Goal: Task Accomplishment & Management: Complete application form

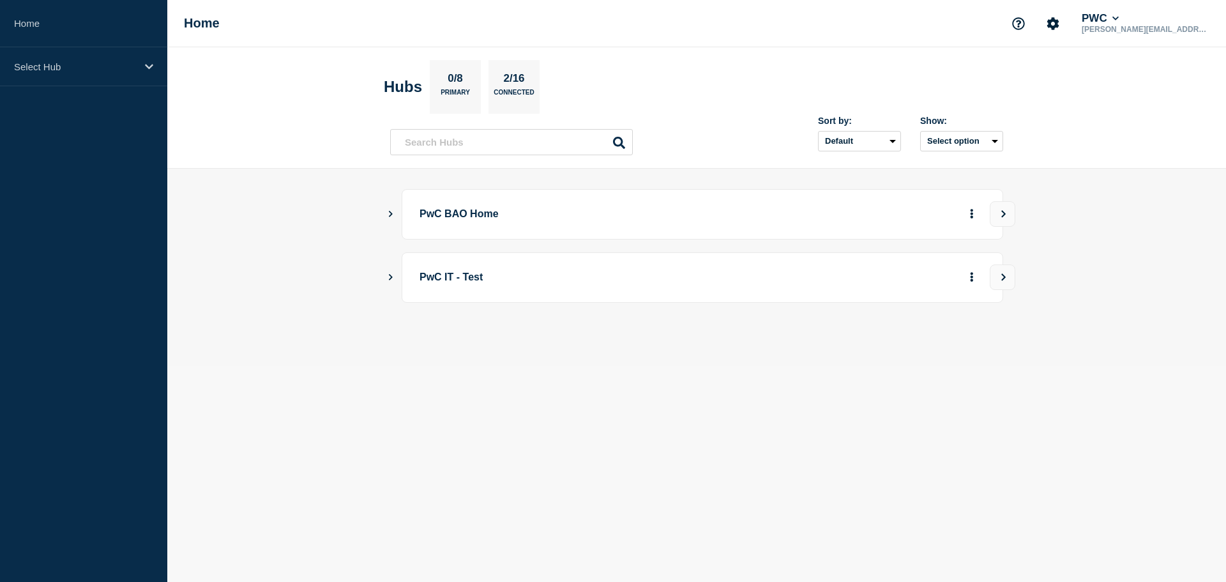
click at [389, 213] on icon "Show Connected Hubs" at bounding box center [390, 213] width 8 height 6
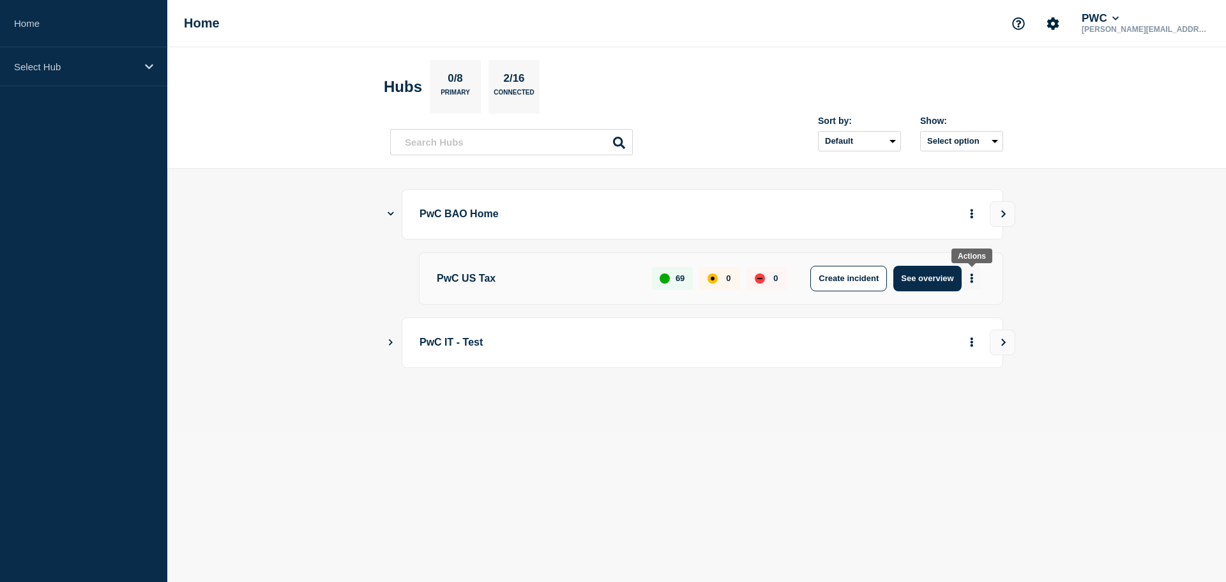
click at [973, 277] on icon "More actions" at bounding box center [972, 278] width 4 height 10
click at [956, 316] on button "Create maintenance" at bounding box center [967, 316] width 86 height 11
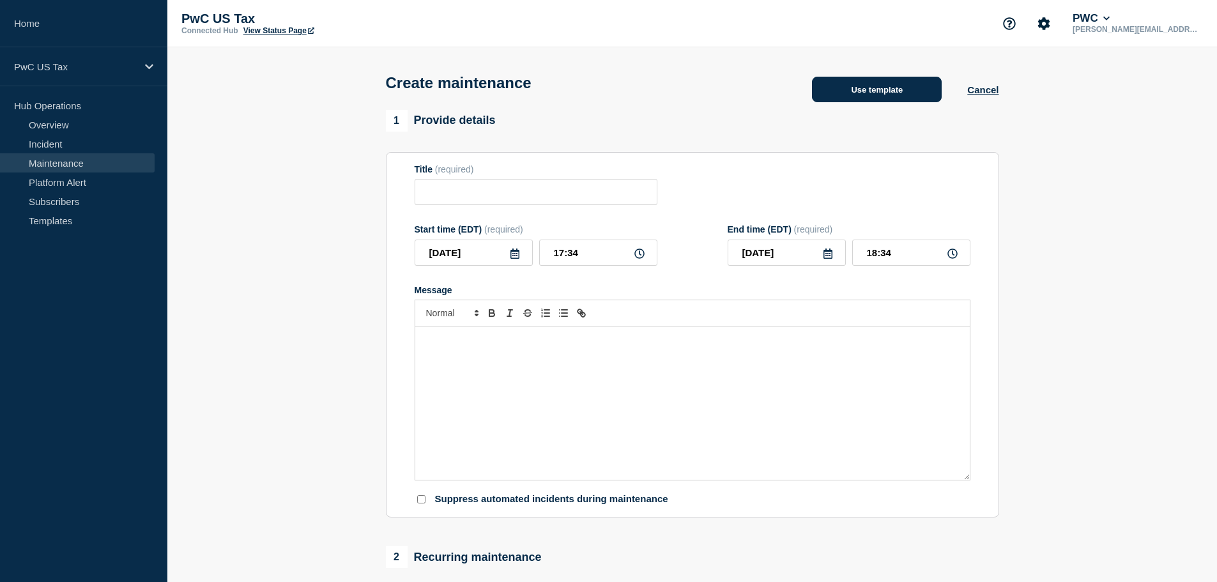
click at [855, 97] on button "Use template" at bounding box center [877, 90] width 130 height 26
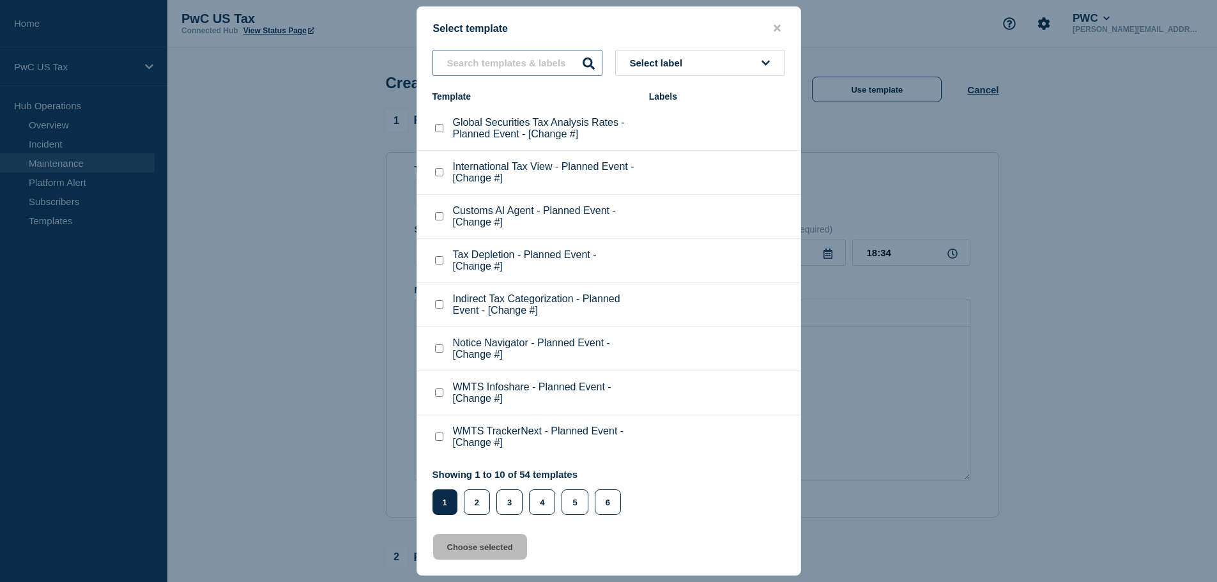
click at [469, 63] on input "text" at bounding box center [517, 63] width 170 height 26
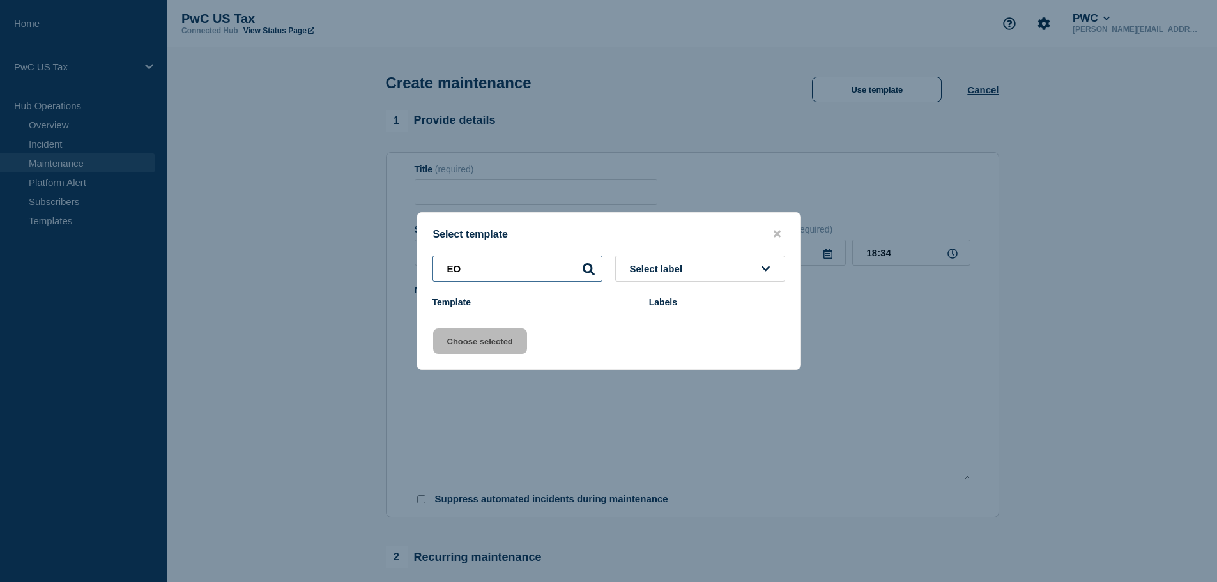
click at [475, 269] on input "EO" at bounding box center [517, 268] width 170 height 26
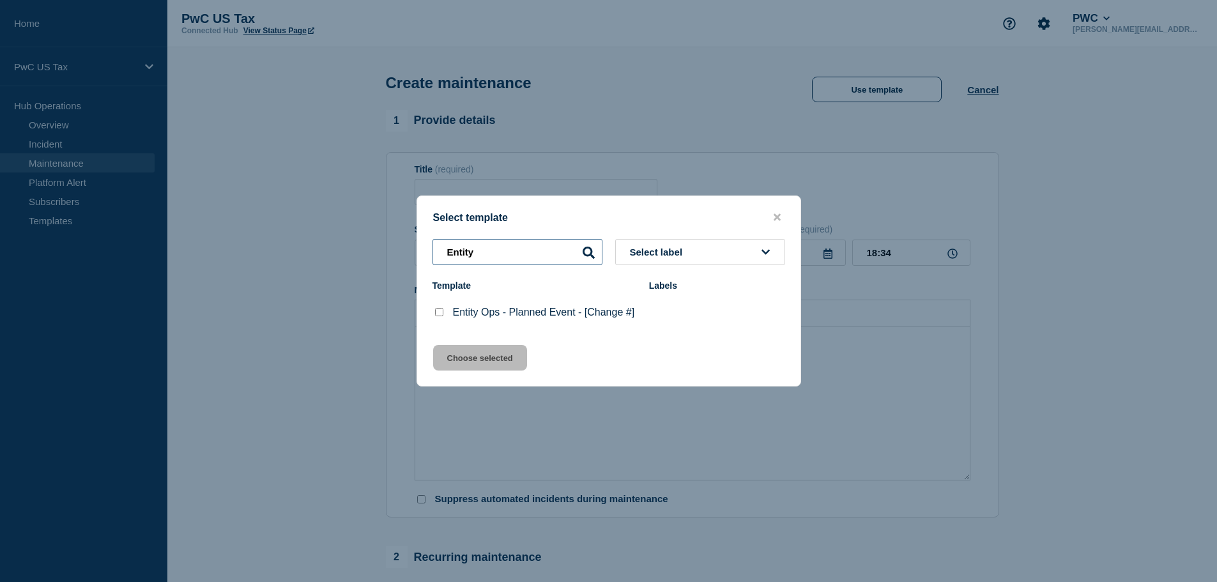
type input "Entity"
click at [436, 312] on checkbox"] "Entity Ops - Planned Event - [Change #] checkbox" at bounding box center [439, 312] width 8 height 8
checkbox checkbox"] "true"
click at [468, 365] on button "Choose selected" at bounding box center [480, 358] width 94 height 26
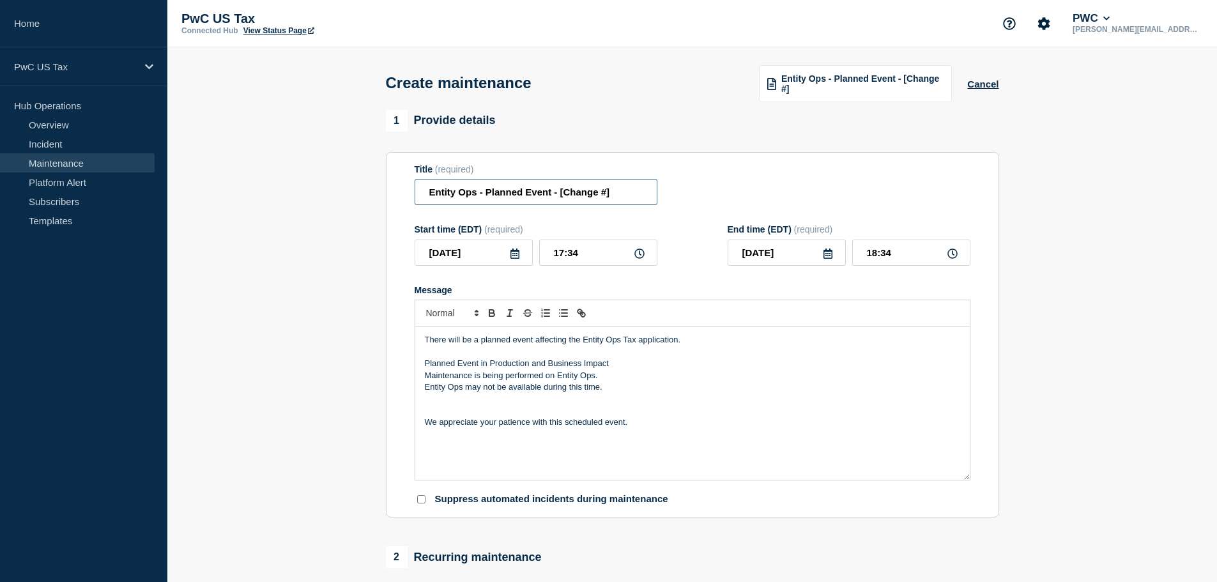
drag, startPoint x: 616, startPoint y: 193, endPoint x: 560, endPoint y: 195, distance: 56.2
click at [560, 195] on input "Entity Ops - Planned Event - [Change #]" at bounding box center [536, 192] width 243 height 26
paste input "CHG1544352"
type input "Entity Ops - Planned Event - CHG1544352"
click at [561, 254] on input "17:34" at bounding box center [598, 253] width 118 height 26
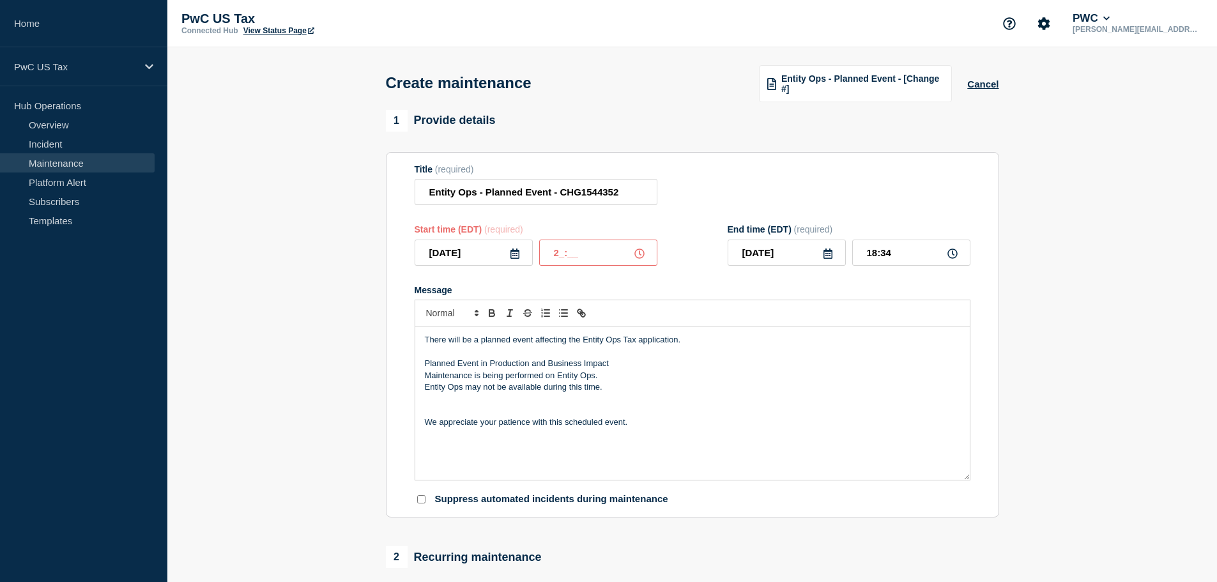
type input "22:__"
type input "____-__-__"
click at [577, 259] on input "22:__" at bounding box center [598, 253] width 118 height 26
type input "22:00"
type input "23:00"
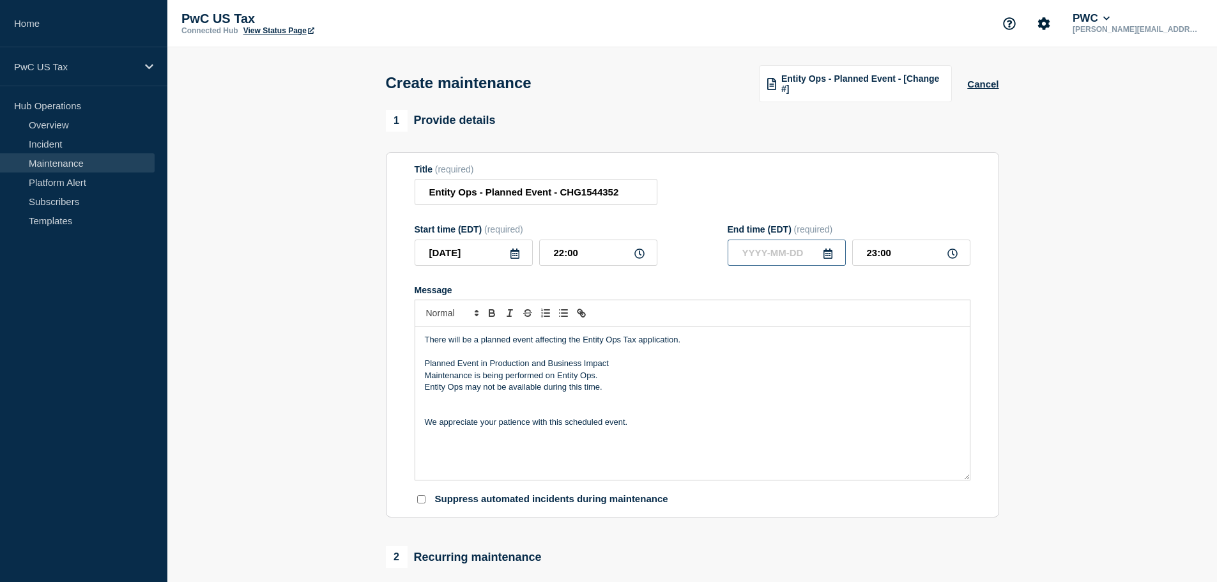
click at [761, 260] on input "text" at bounding box center [786, 253] width 118 height 26
type input "____-__-__"
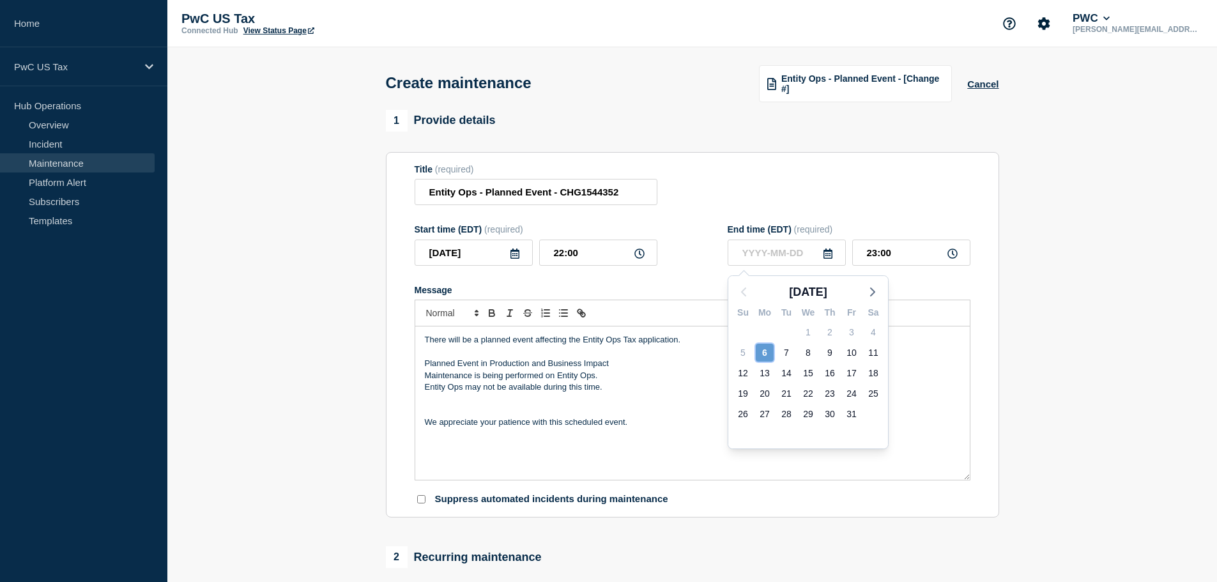
click at [765, 351] on div "6" at bounding box center [765, 353] width 18 height 18
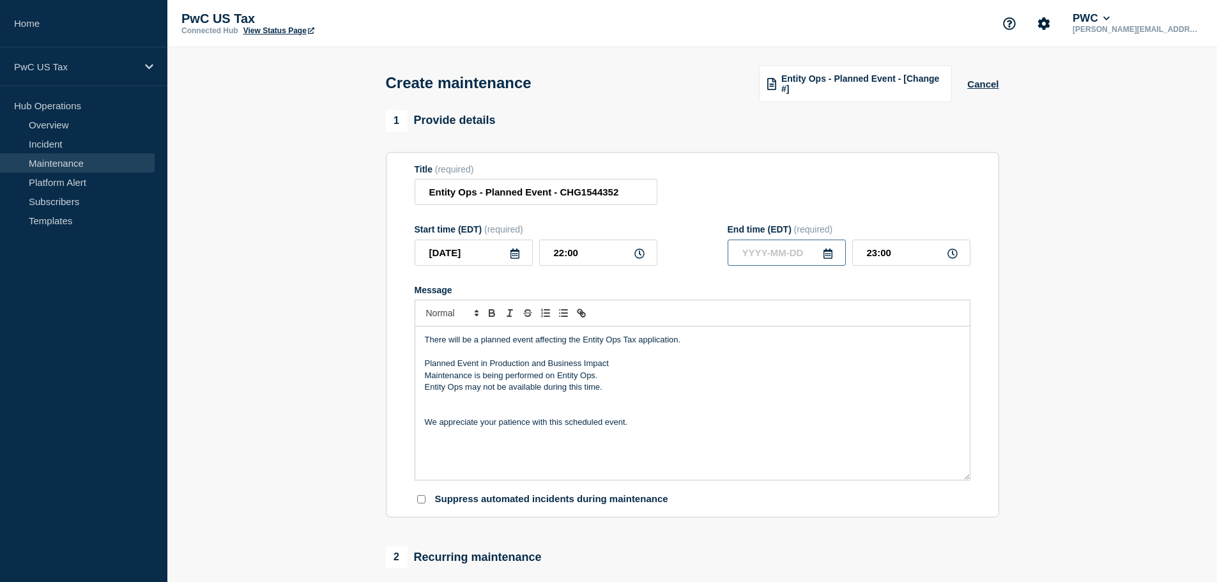
click at [756, 256] on input "text" at bounding box center [786, 253] width 118 height 26
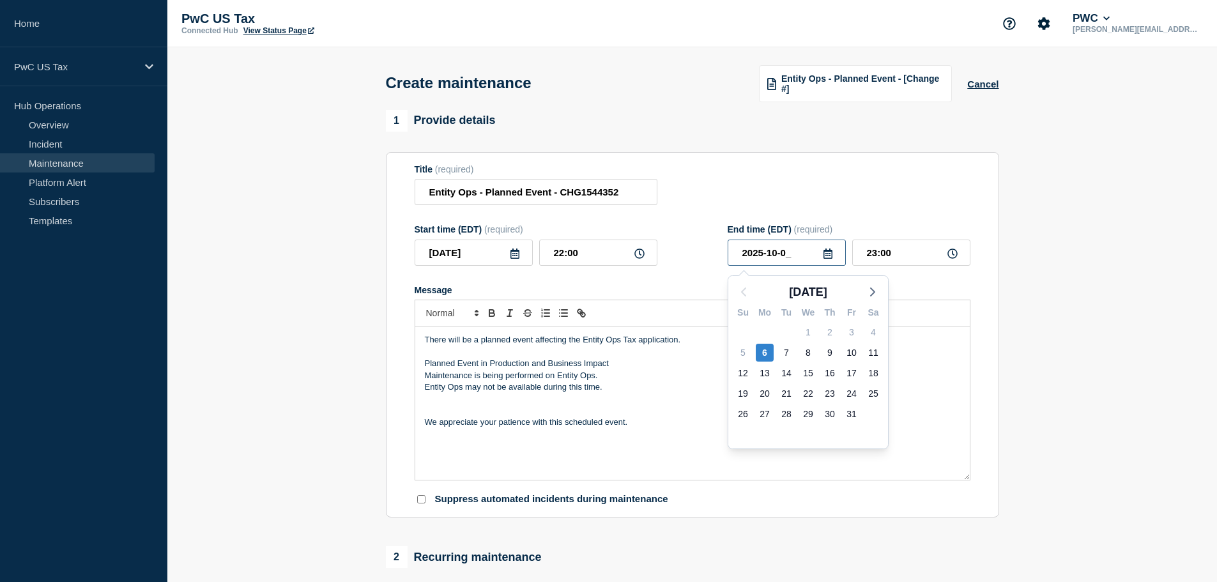
type input "[DATE]"
click at [948, 369] on p "Planned Event in Production and Business Impact" at bounding box center [692, 363] width 535 height 11
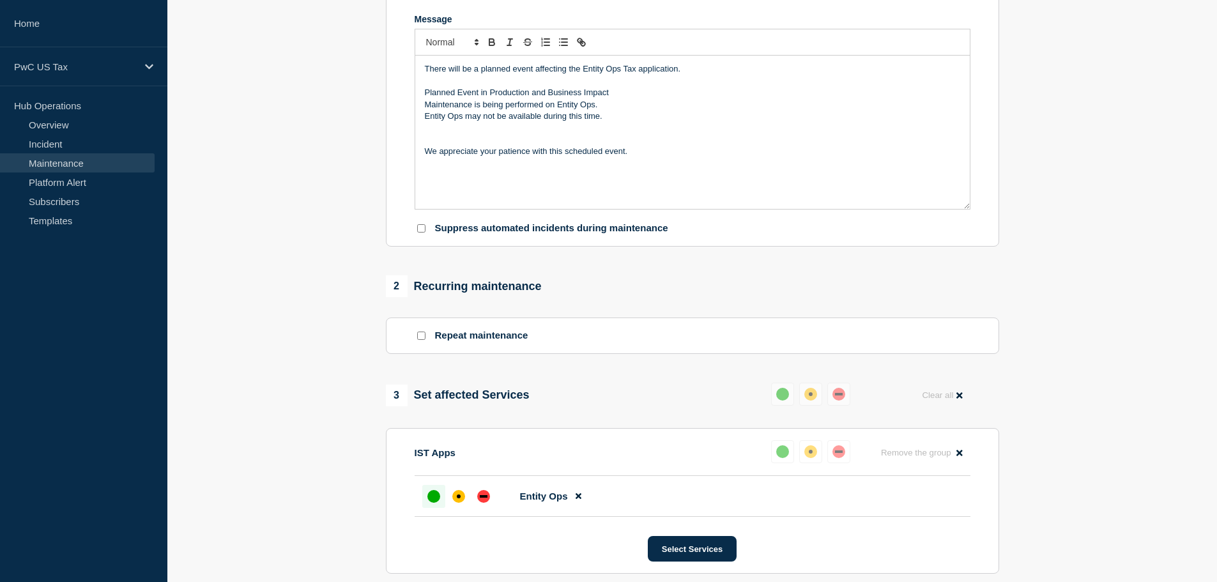
scroll to position [319, 0]
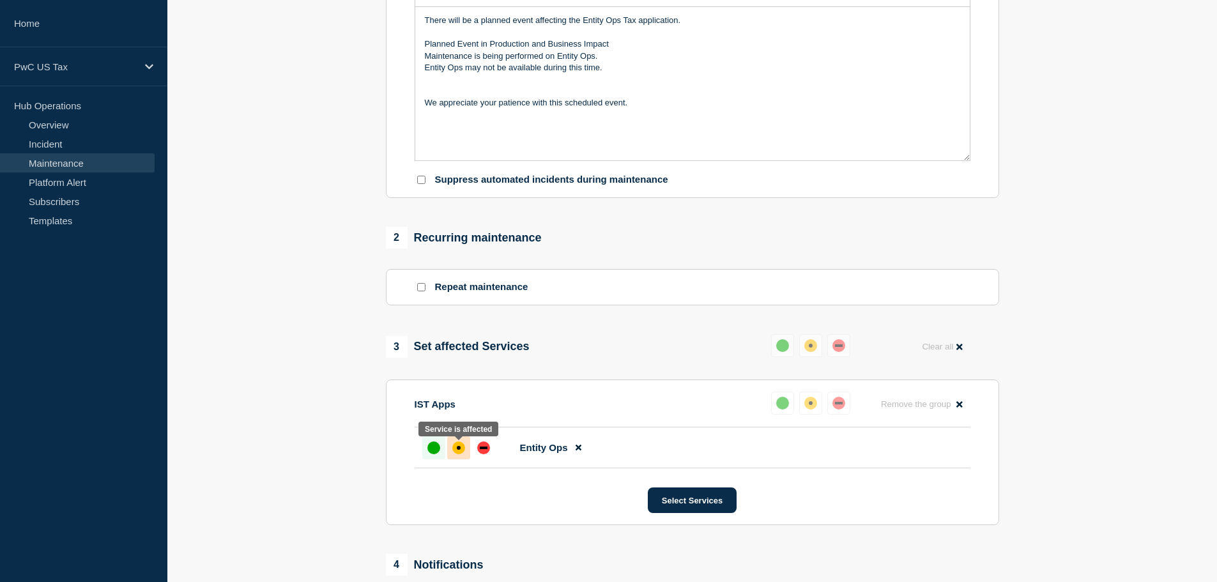
click at [461, 448] on div "affected" at bounding box center [458, 447] width 13 height 13
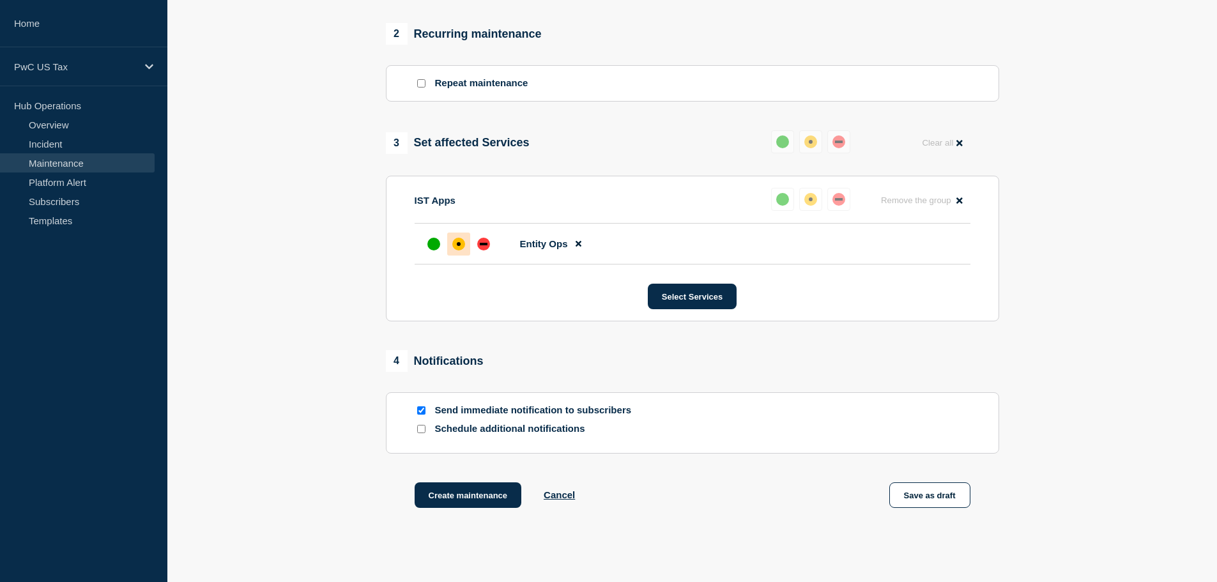
scroll to position [599, 0]
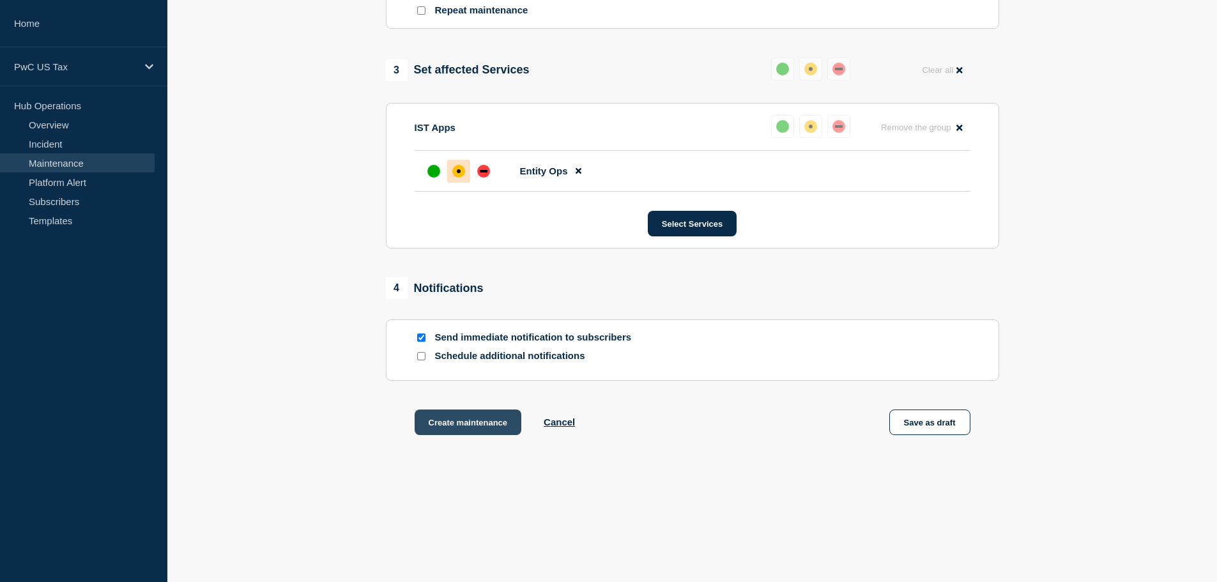
click at [469, 422] on button "Create maintenance" at bounding box center [468, 422] width 107 height 26
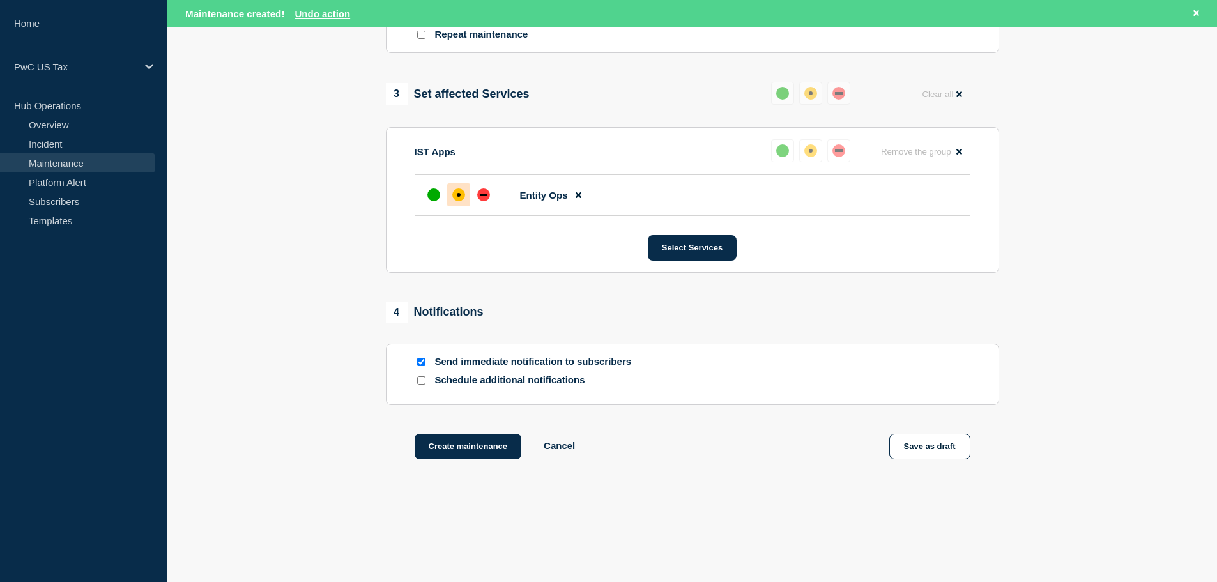
scroll to position [627, 0]
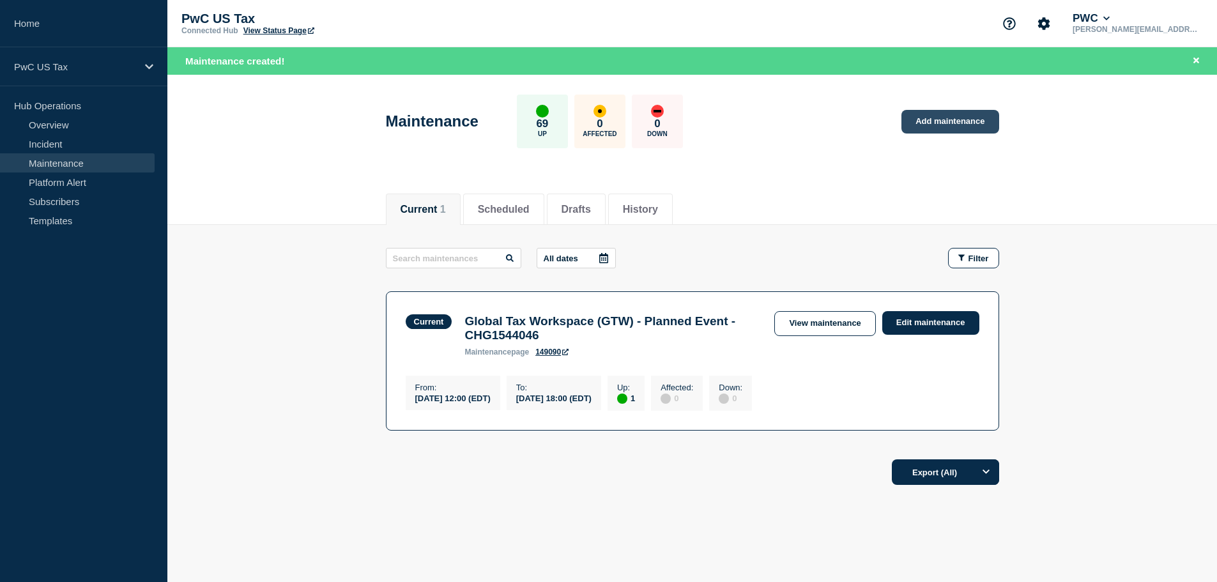
click at [938, 119] on link "Add maintenance" at bounding box center [949, 122] width 97 height 24
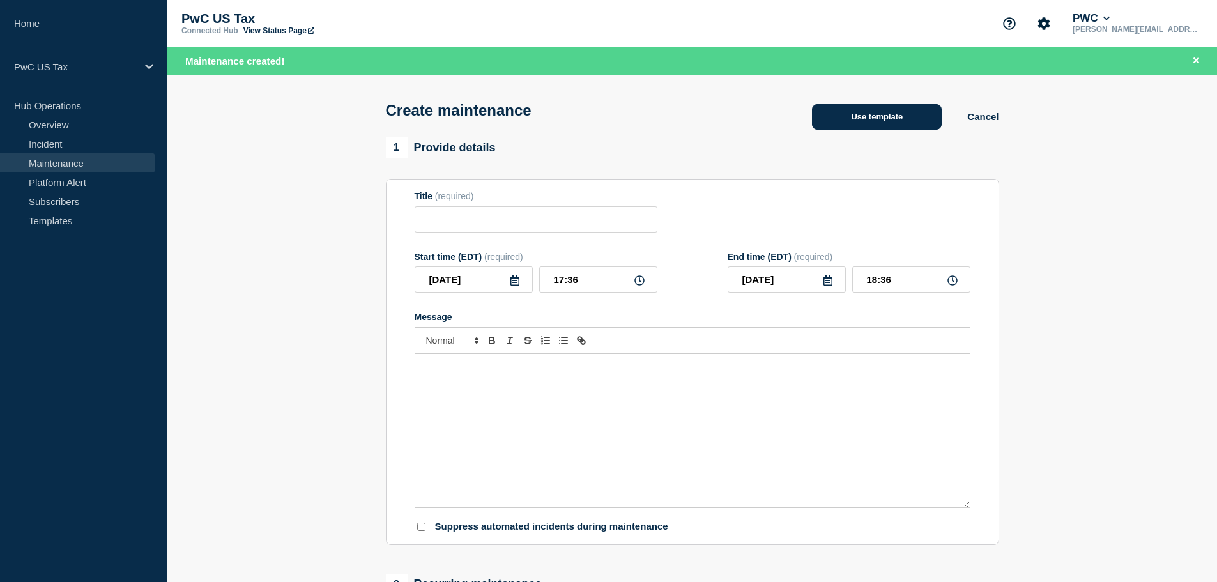
click at [865, 123] on button "Use template" at bounding box center [877, 117] width 130 height 26
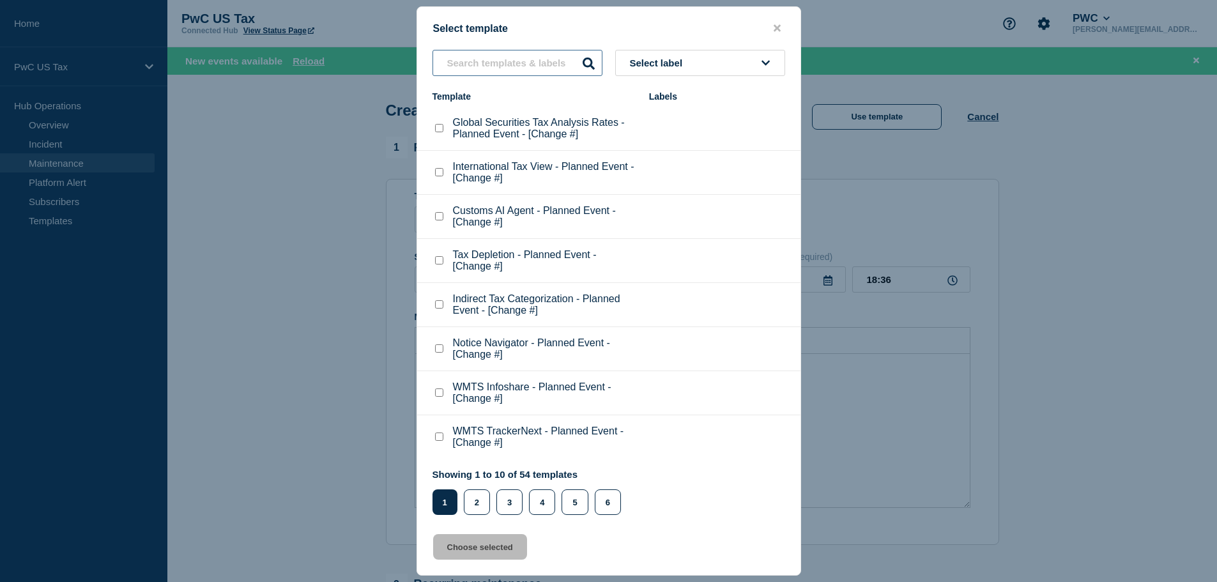
click at [478, 61] on input "text" at bounding box center [517, 63] width 170 height 26
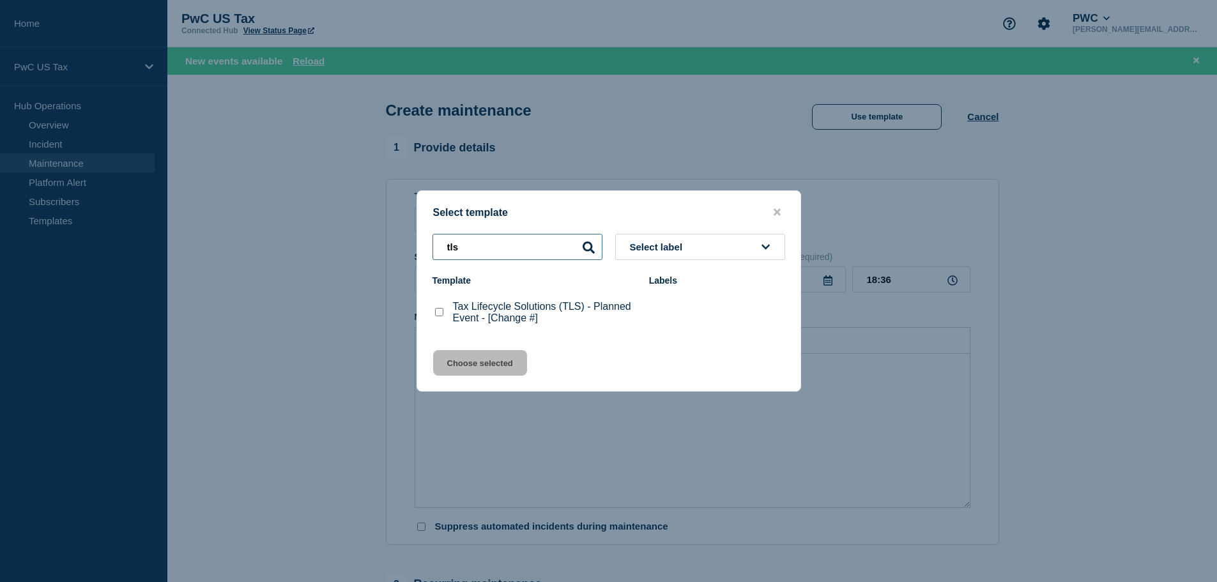
type input "tls"
click at [437, 313] on checkbox"] "Tax Lifecycle Solutions (TLS) - Planned Event - [Change #] checkbox" at bounding box center [439, 312] width 8 height 8
checkbox checkbox"] "true"
click at [471, 365] on button "Choose selected" at bounding box center [480, 363] width 94 height 26
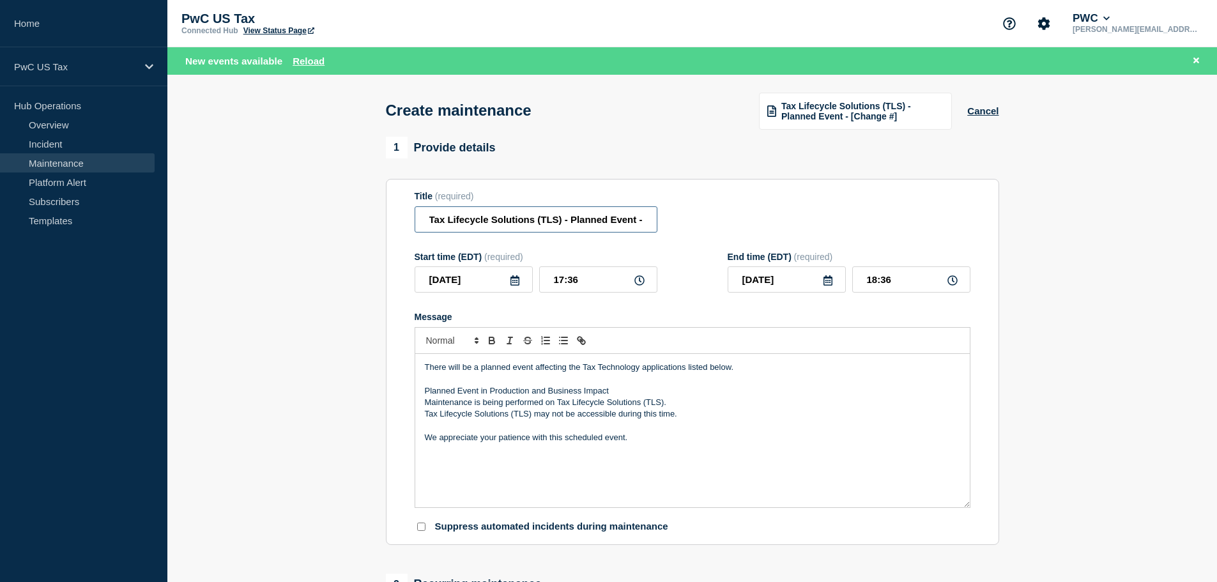
scroll to position [0, 52]
drag, startPoint x: 630, startPoint y: 220, endPoint x: 689, endPoint y: 227, distance: 58.5
click at [689, 227] on div "Title (required) Tax Lifecycle Solutions (TLS) - Planned Event - [Change #]" at bounding box center [693, 212] width 556 height 42
click at [649, 225] on input "Tax Lifecycle Solutions (TLS) - Planned Event - [Change #]" at bounding box center [536, 219] width 243 height 26
drag, startPoint x: 625, startPoint y: 224, endPoint x: 592, endPoint y: 224, distance: 32.6
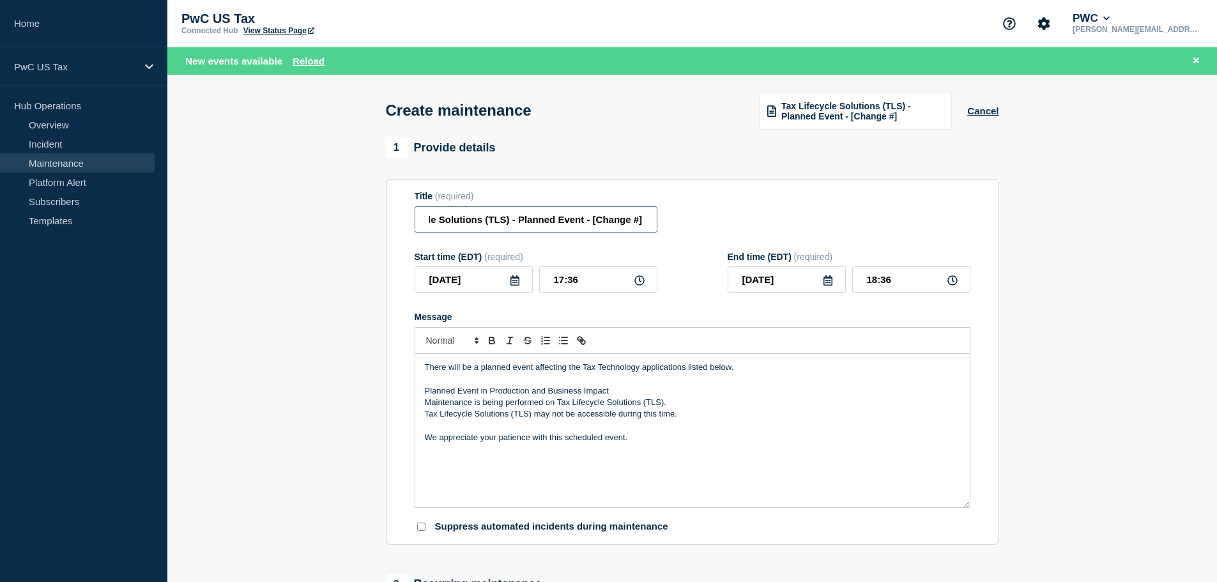
click at [592, 224] on input "Tax Lifecycle Solutions (TLS) - Planned Event - [Change #]" at bounding box center [536, 219] width 243 height 26
paste input "CHG1544374"
type input "Tax Lifecycle Solutions (TLS) - Planned Event - CHG1544374"
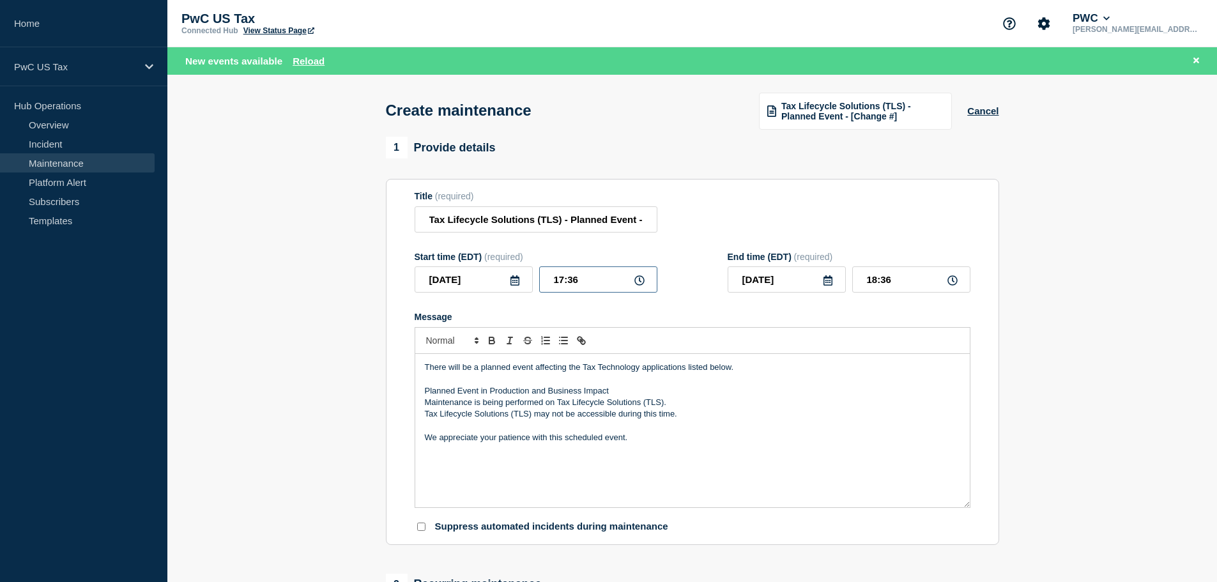
click at [561, 280] on input "17:36" at bounding box center [598, 279] width 118 height 26
click at [874, 282] on input "18:36" at bounding box center [911, 279] width 118 height 26
type input "20:00"
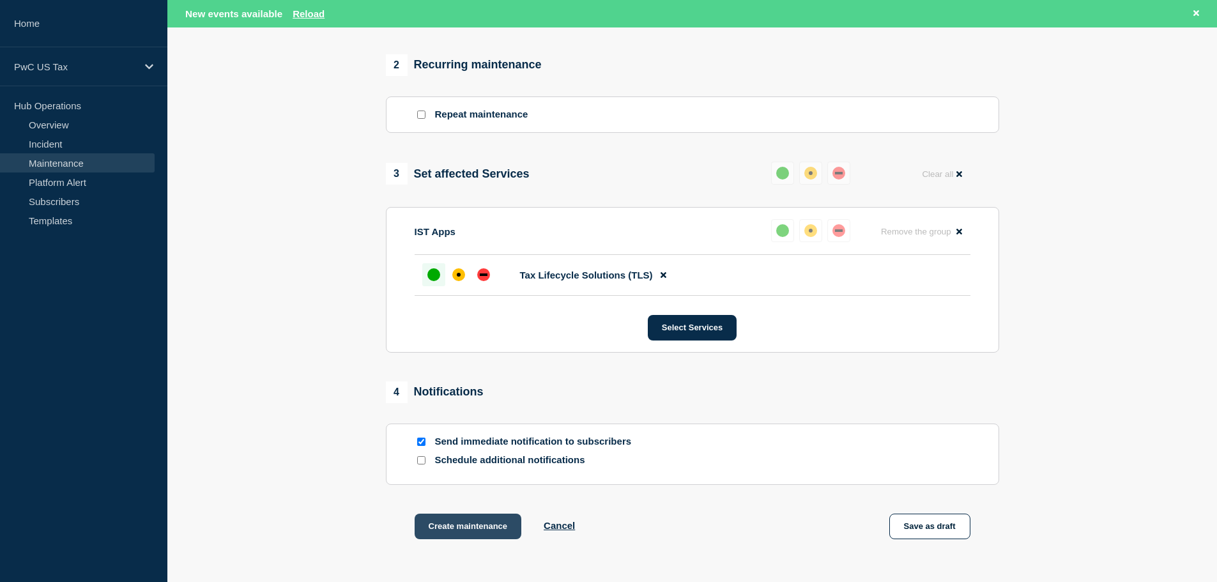
scroll to position [575, 0]
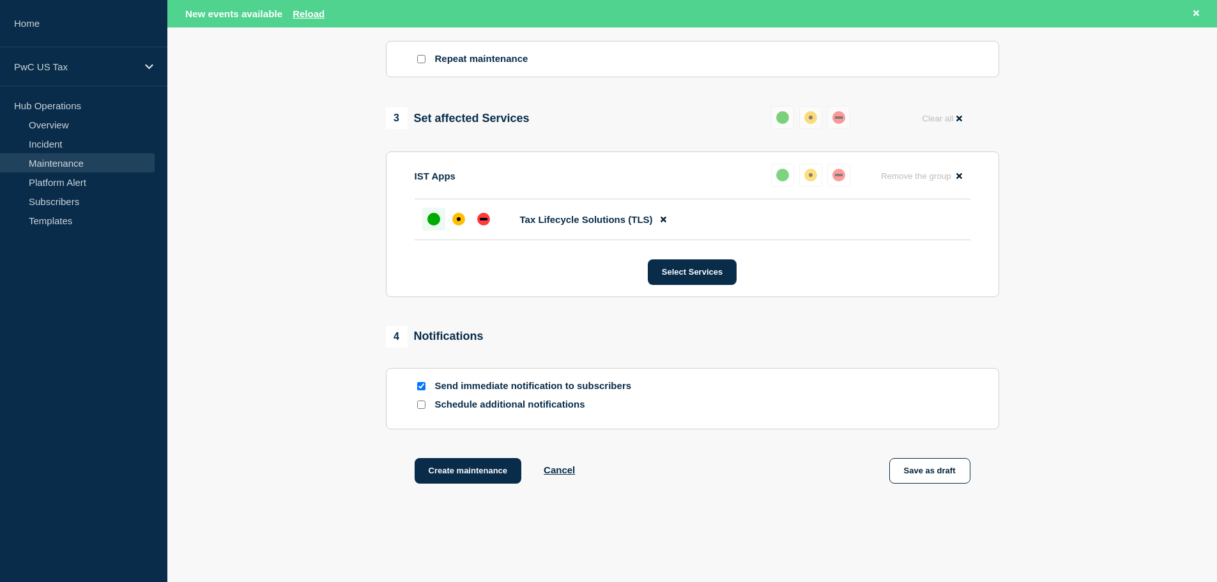
click at [420, 386] on input "Send immediate notification to subscribers" at bounding box center [421, 386] width 8 height 8
checkbox input "false"
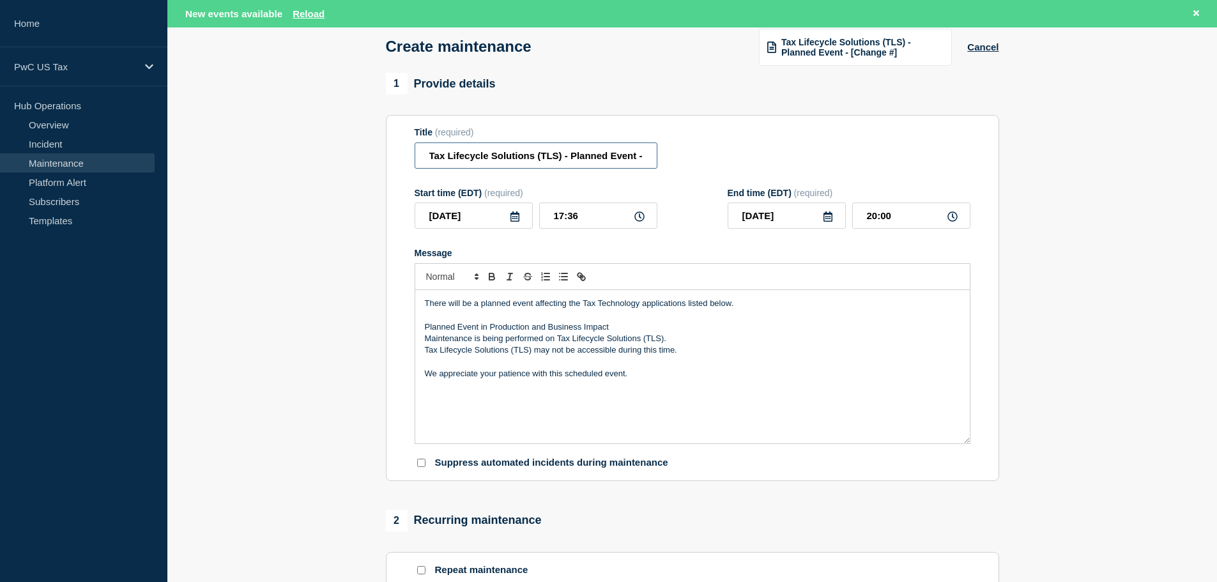
scroll to position [0, 61]
drag, startPoint x: 579, startPoint y: 158, endPoint x: 681, endPoint y: 173, distance: 102.6
click at [681, 173] on form "Title (required) Tax Lifecycle Solutions (TLS) - Planned Event - CHG1544374 Sta…" at bounding box center [693, 298] width 556 height 342
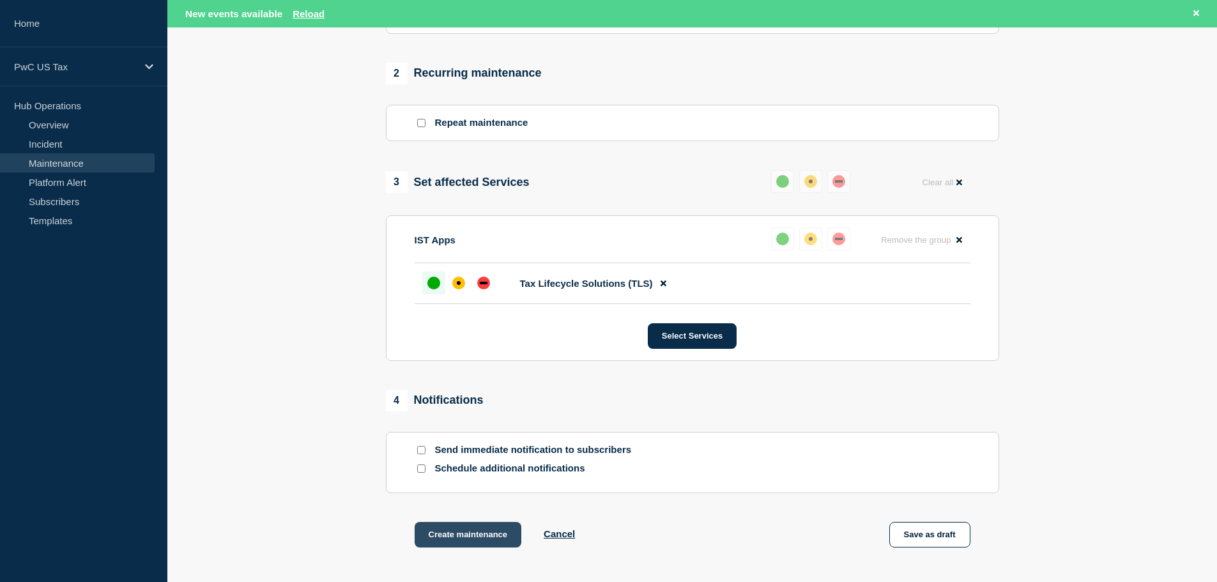
scroll to position [0, 0]
click at [454, 536] on button "Create maintenance" at bounding box center [468, 535] width 107 height 26
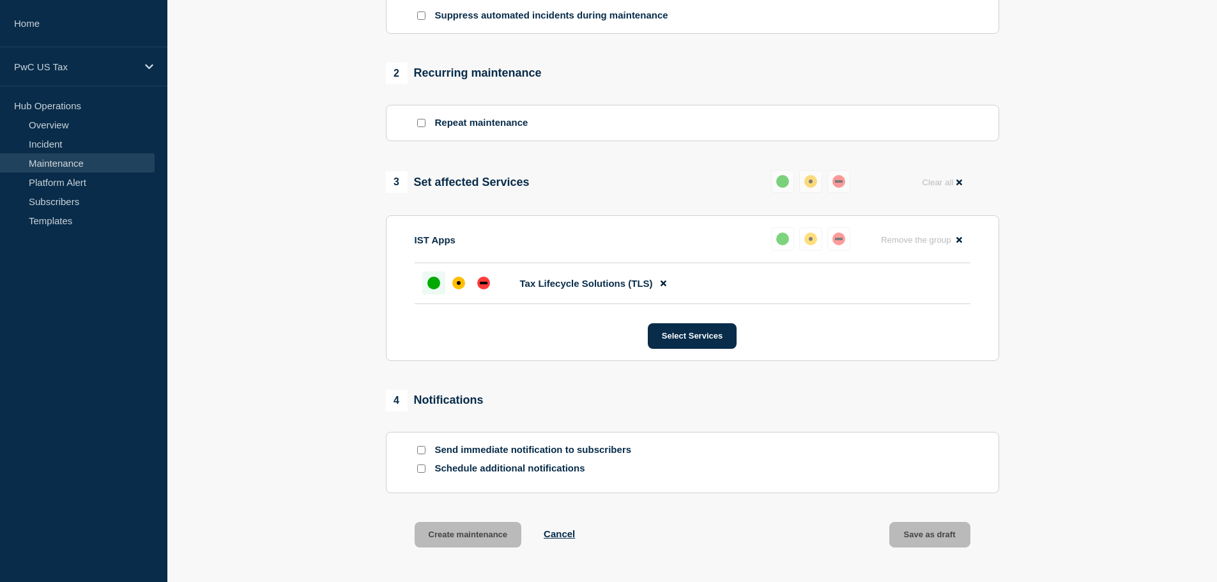
scroll to position [484, 0]
